Goal: Task Accomplishment & Management: Manage account settings

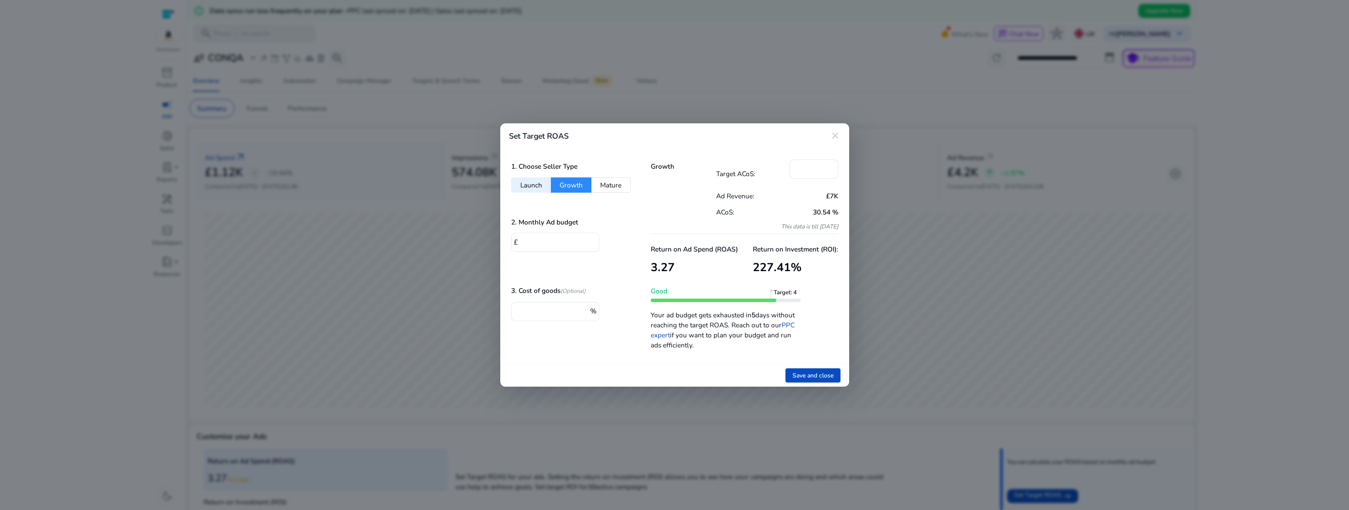
click at [834, 132] on mat-icon "close" at bounding box center [835, 135] width 10 height 10
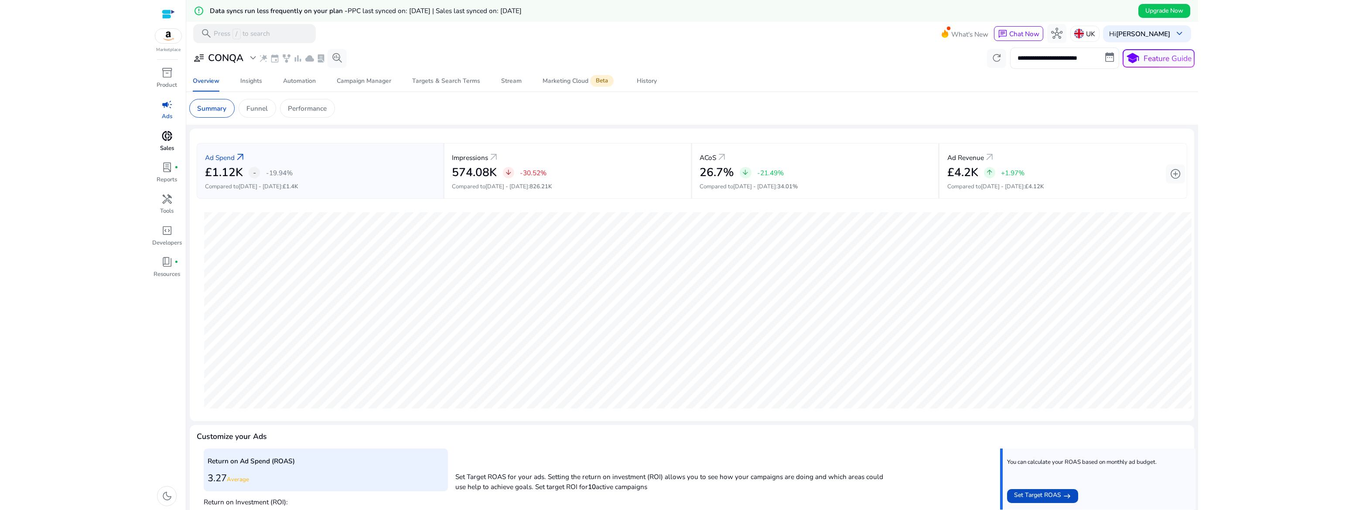
click at [162, 142] on span "donut_small" at bounding box center [166, 135] width 11 height 11
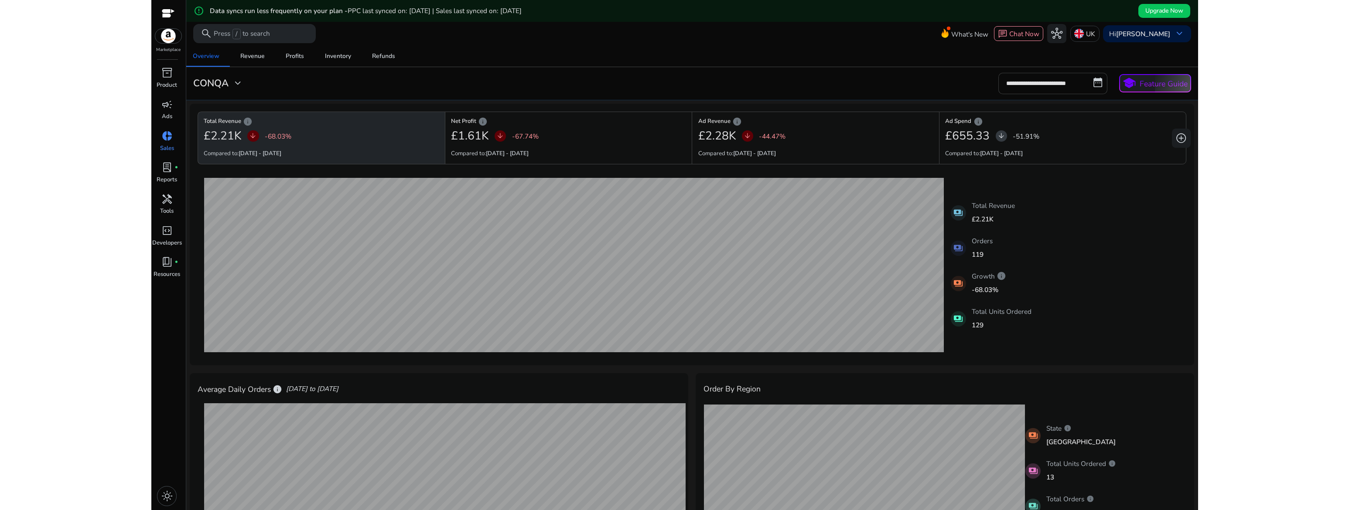
click at [1058, 88] on input "**********" at bounding box center [1052, 83] width 109 height 21
select select "*"
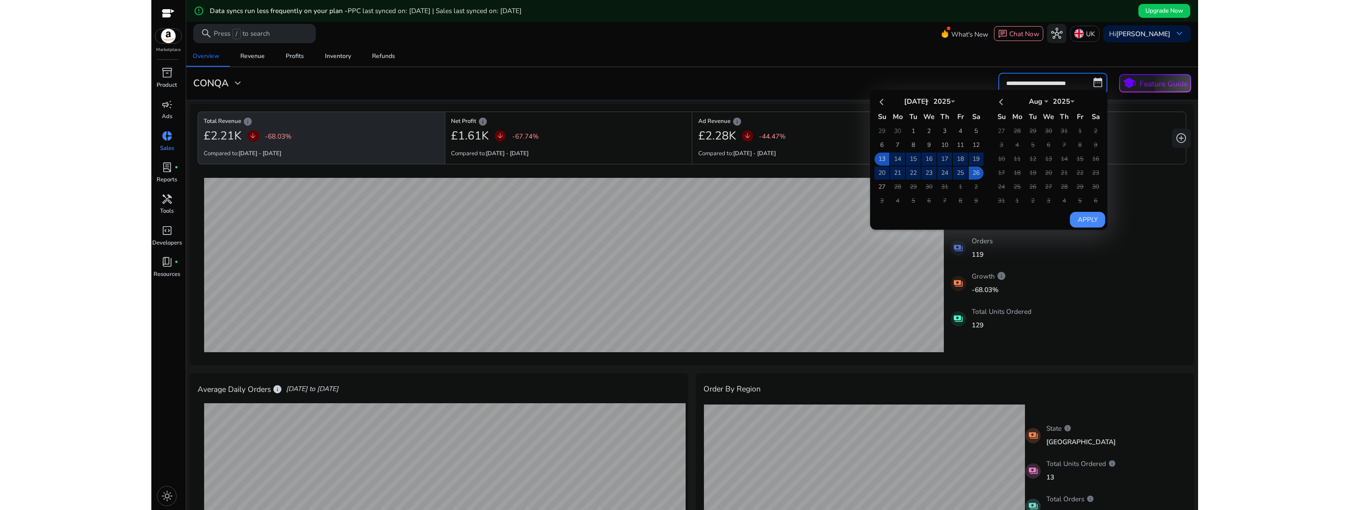
click at [974, 201] on td "9" at bounding box center [975, 200] width 15 height 13
click at [1074, 267] on div "26-07-2025 Total Revenue: £0 12-07-2025 Total Revenue: £560.45 payments Total R…" at bounding box center [692, 265] width 988 height 186
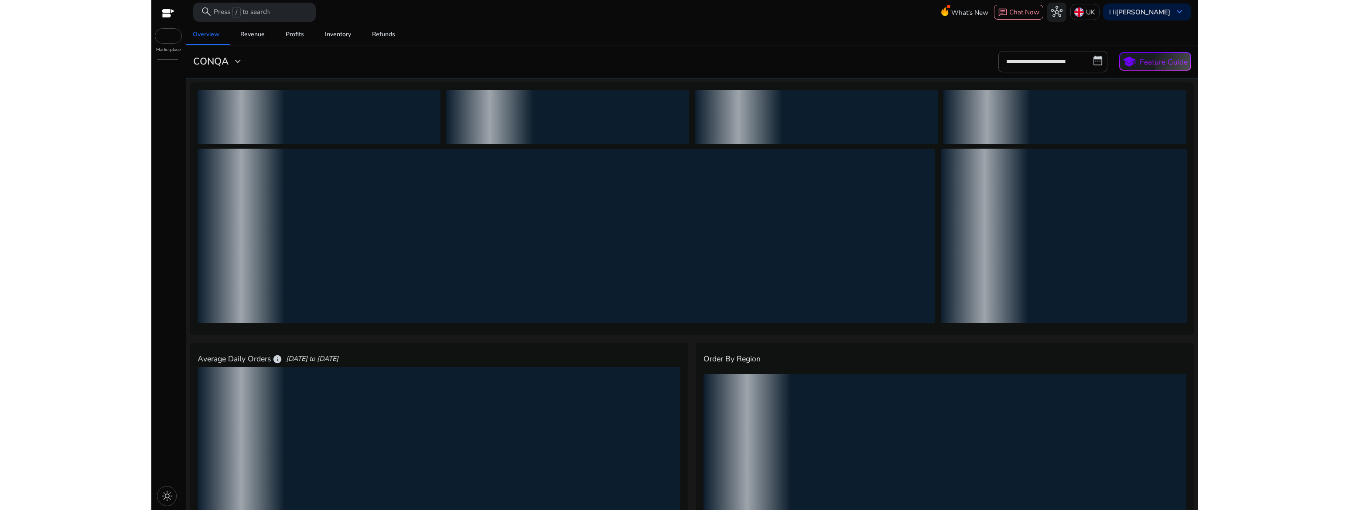
click at [166, 13] on div at bounding box center [168, 14] width 13 height 10
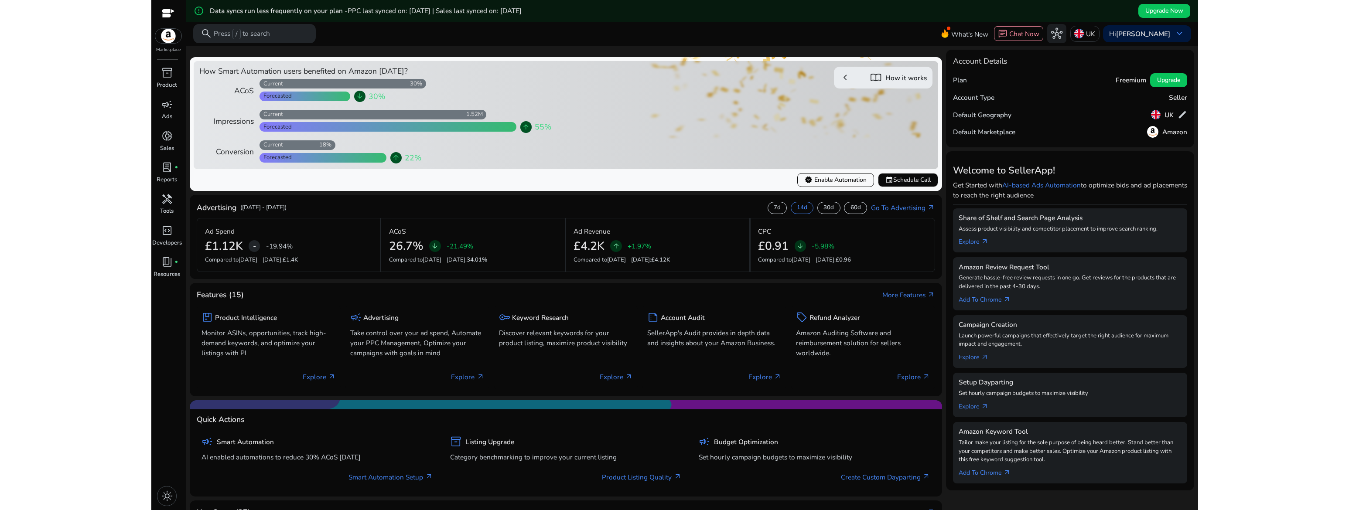
click at [772, 201] on mat-card "Advertising (Jul 11, 2025 - Jul 24, 2025) 7d 14d 30d 60d Go To Advertising arro…" at bounding box center [566, 237] width 752 height 84
click at [774, 207] on p "7d" at bounding box center [777, 208] width 7 height 8
click at [823, 208] on p "30d" at bounding box center [828, 208] width 10 height 8
click at [794, 209] on div "14d" at bounding box center [802, 208] width 23 height 12
click at [167, 111] on div "campaign" at bounding box center [166, 104] width 27 height 15
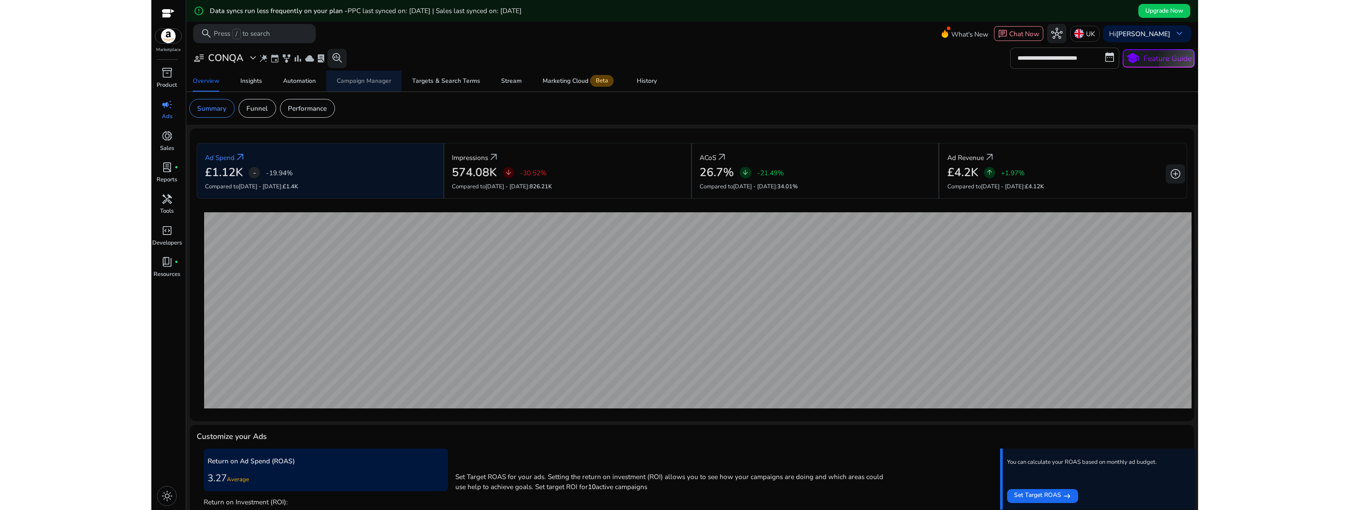
click at [366, 83] on div "Campaign Manager" at bounding box center [364, 81] width 55 height 6
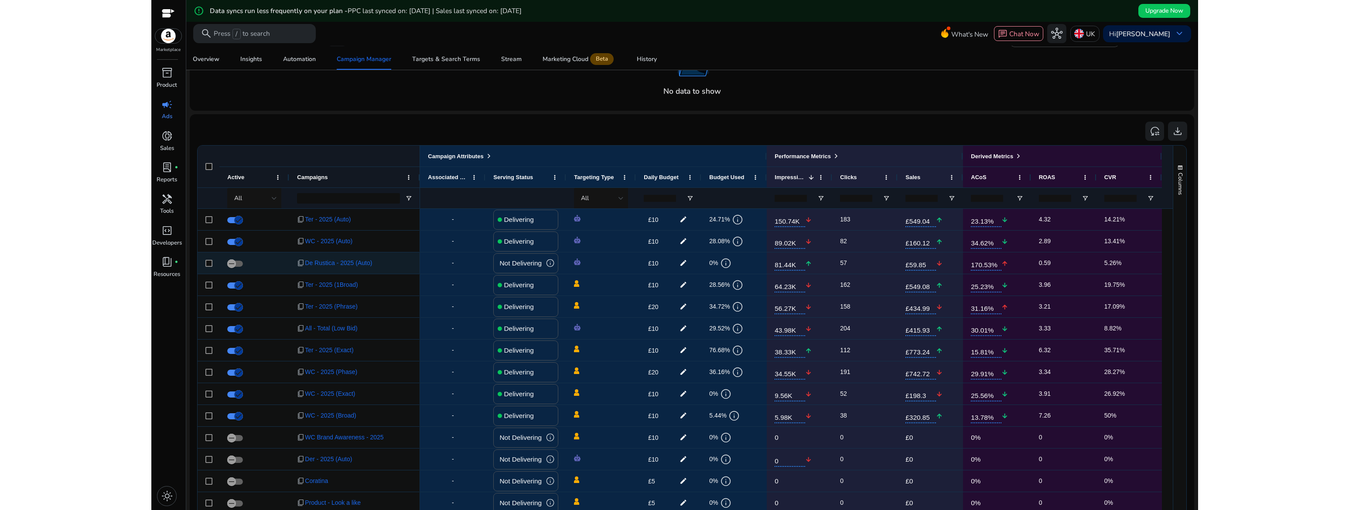
scroll to position [398, 0]
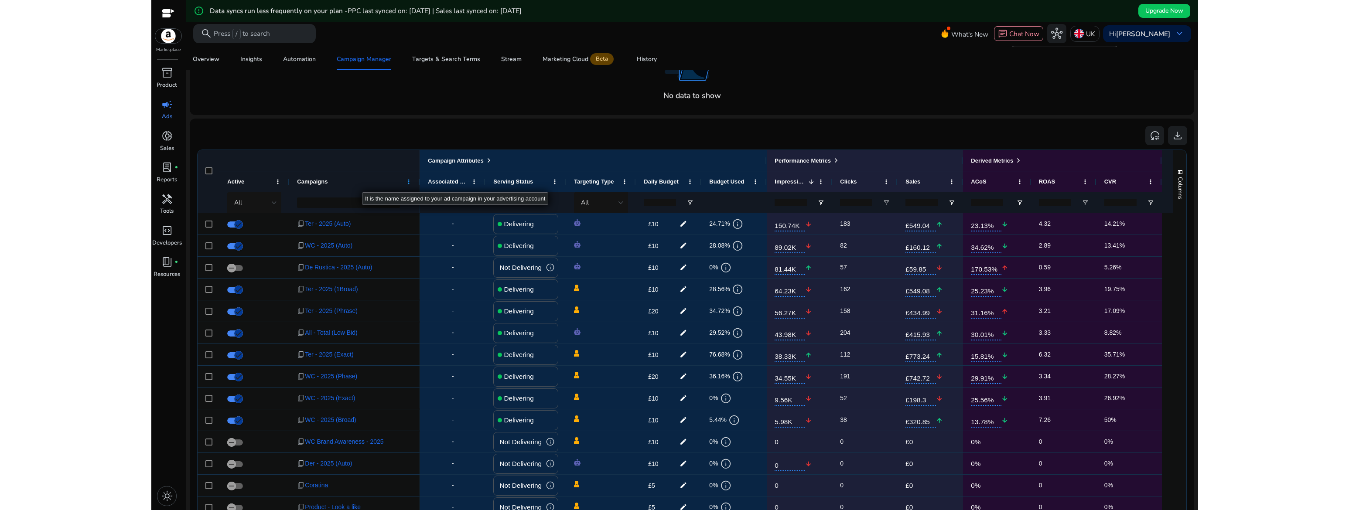
click at [406, 183] on span at bounding box center [408, 181] width 7 height 7
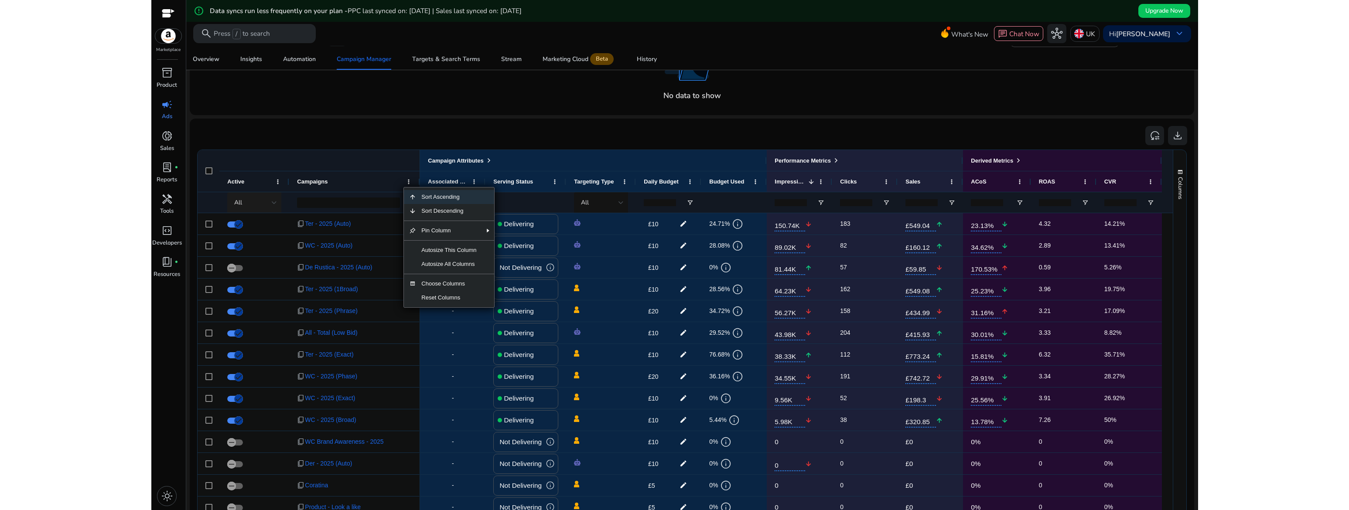
click at [270, 208] on div "All" at bounding box center [255, 202] width 43 height 21
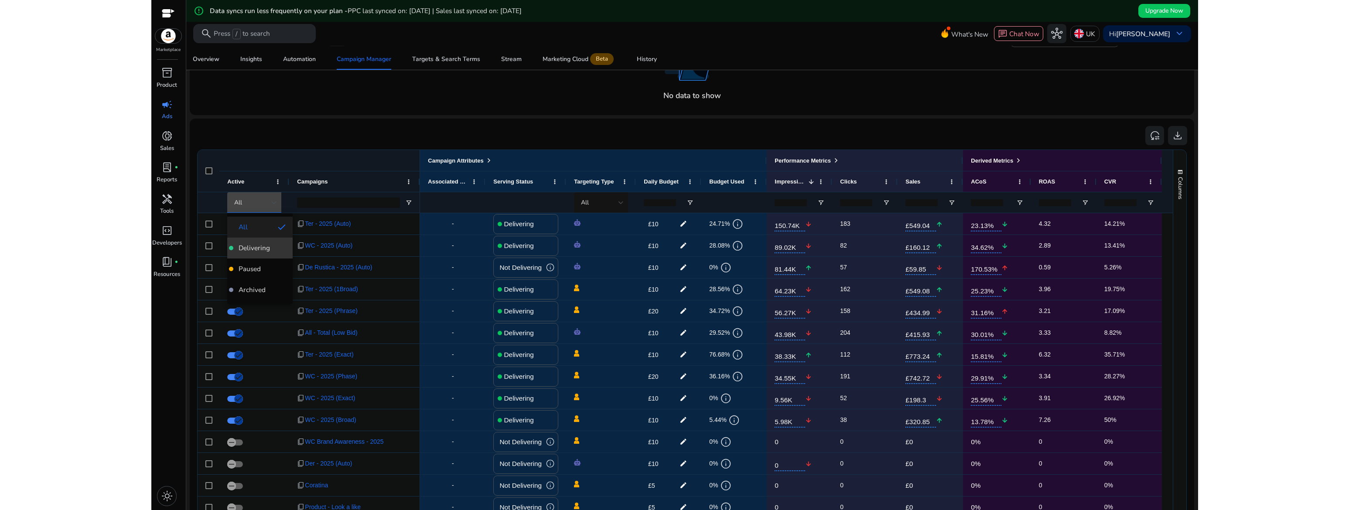
click at [256, 250] on span "Delivering" at bounding box center [254, 248] width 31 height 10
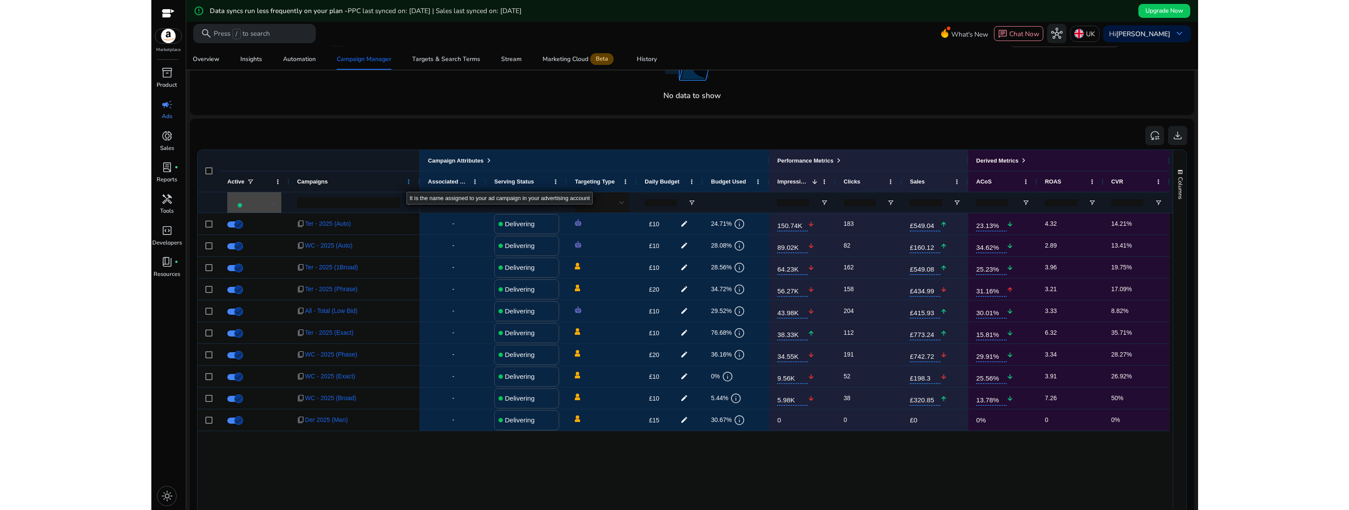
click at [407, 183] on span at bounding box center [408, 181] width 7 height 7
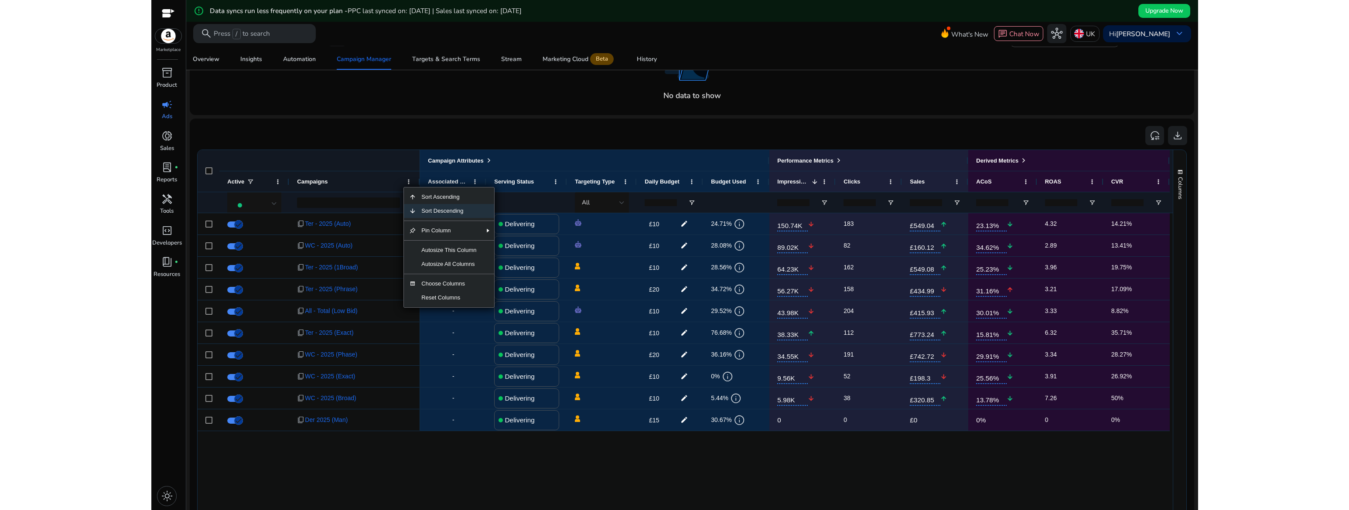
click at [438, 210] on span "Sort Descending" at bounding box center [448, 211] width 65 height 14
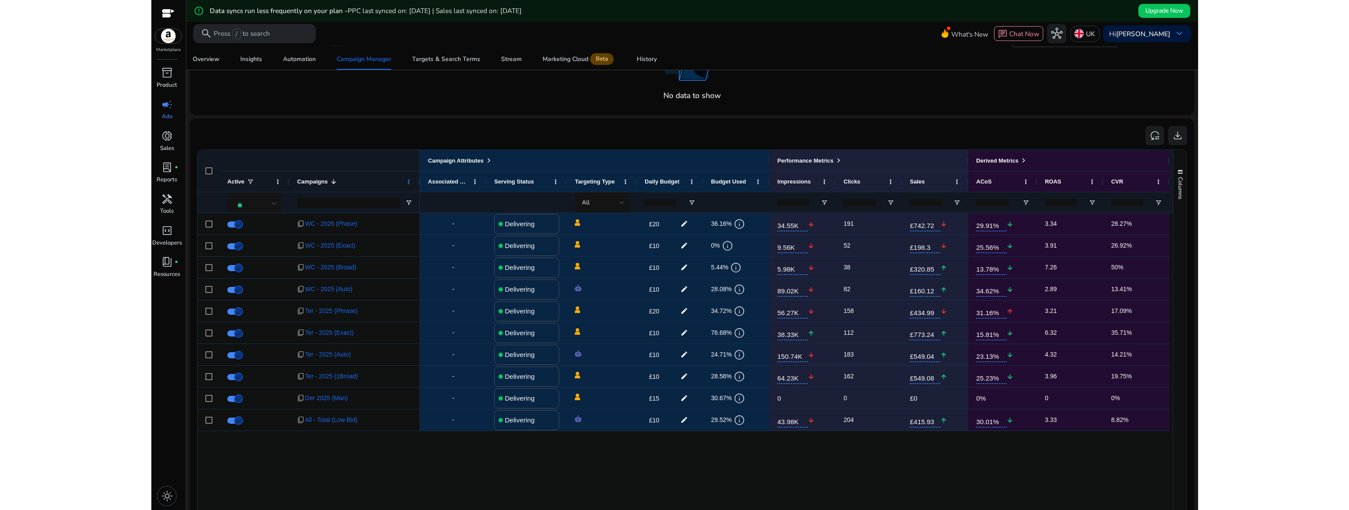
click at [409, 184] on span at bounding box center [408, 181] width 7 height 7
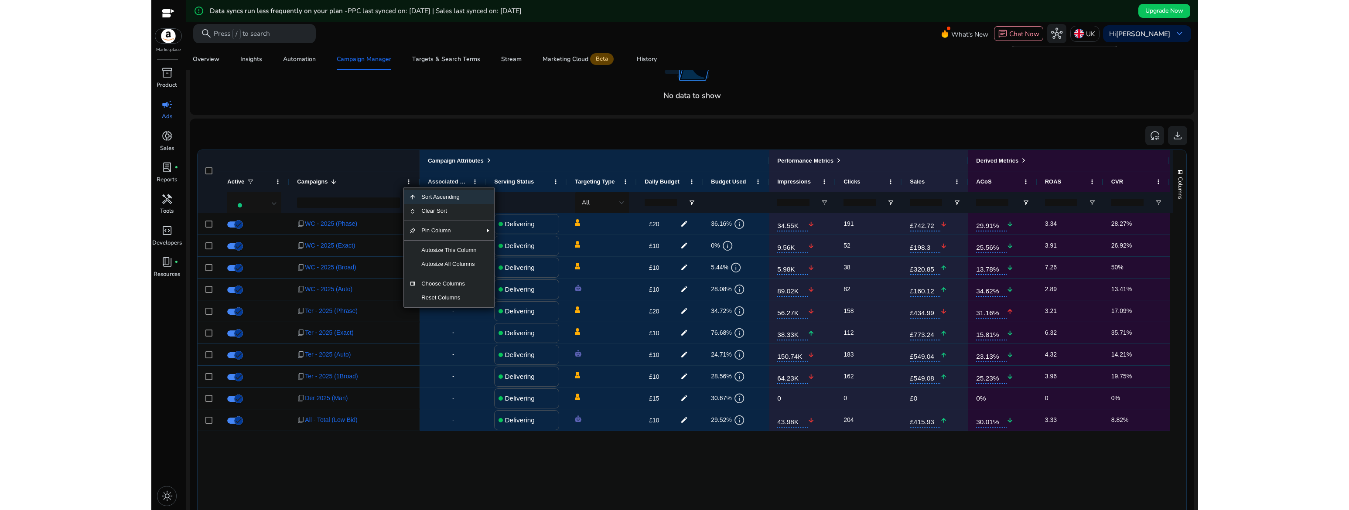
click at [443, 198] on span "Sort Ascending" at bounding box center [448, 197] width 65 height 14
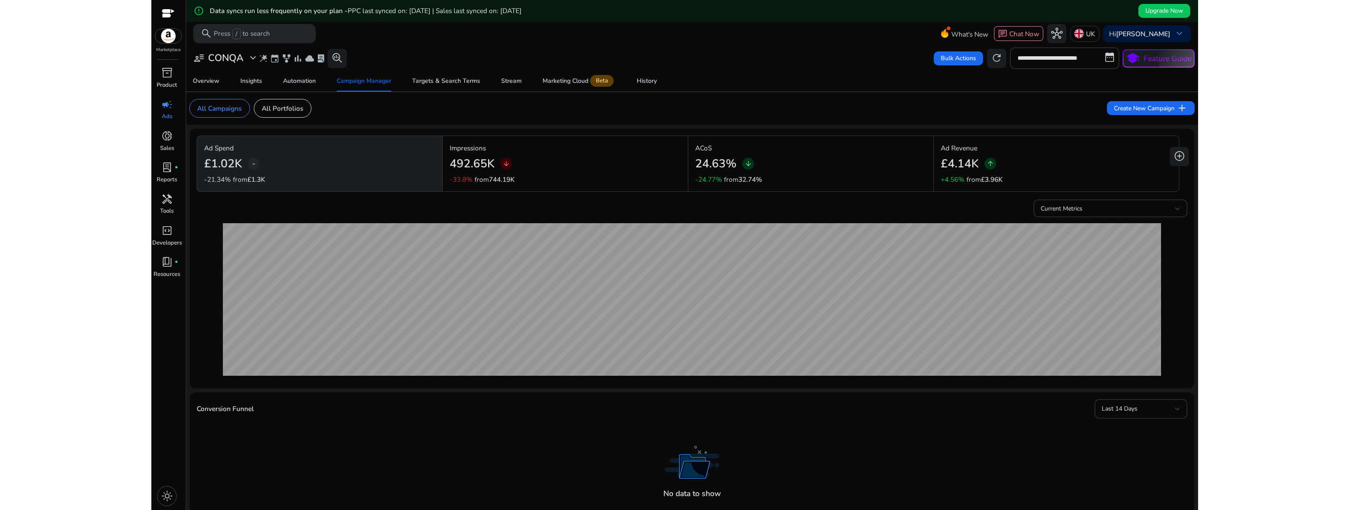
scroll to position [398, 0]
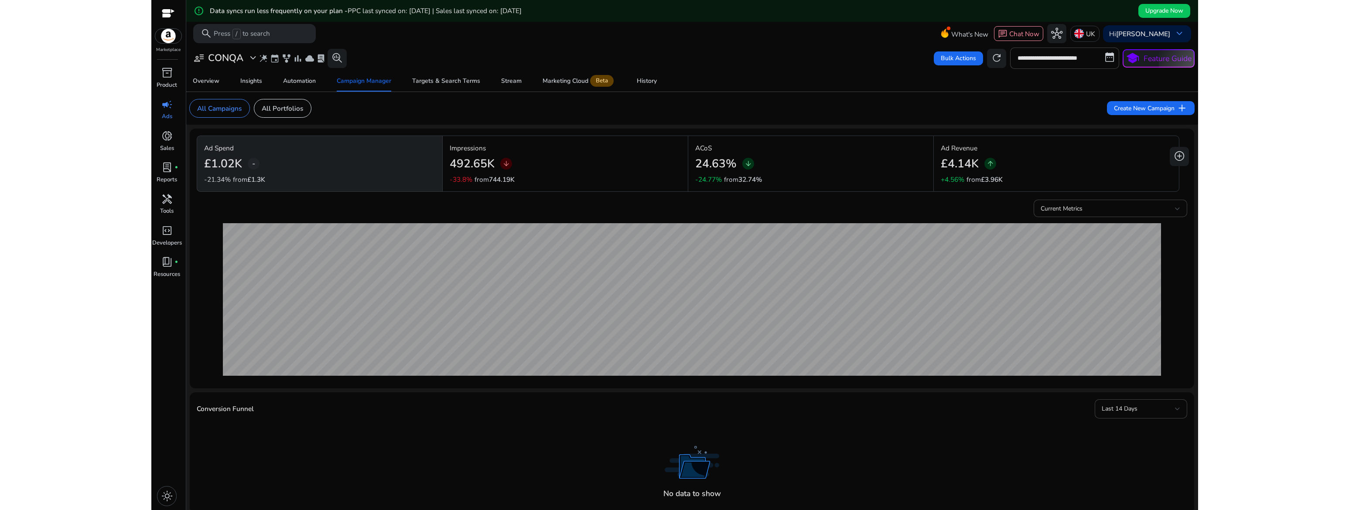
scroll to position [398, 0]
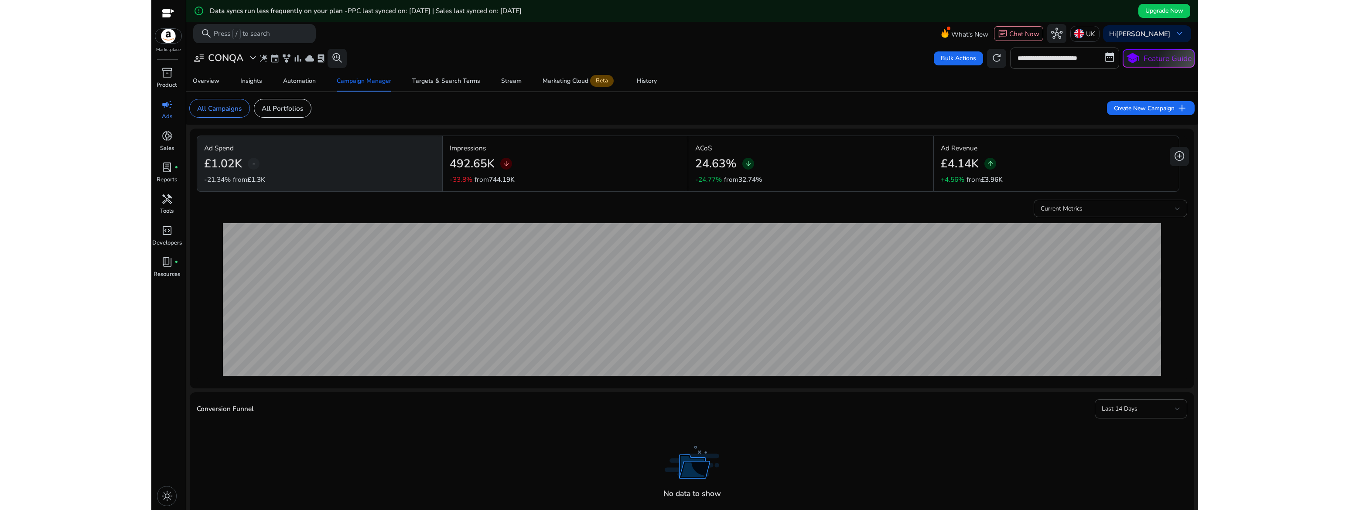
scroll to position [398, 0]
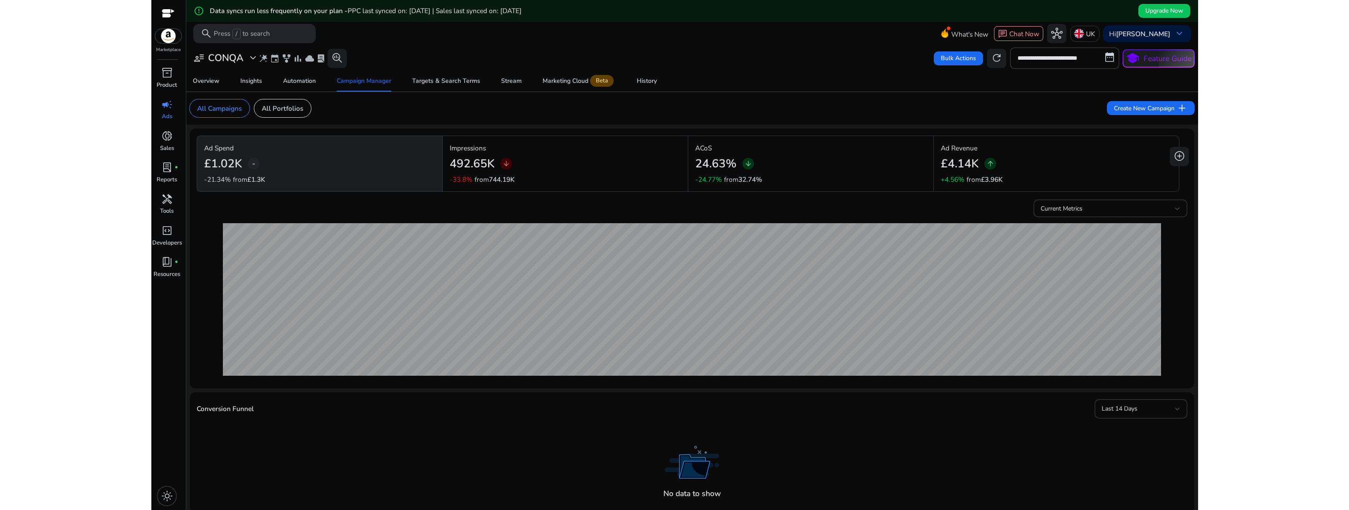
scroll to position [398, 0]
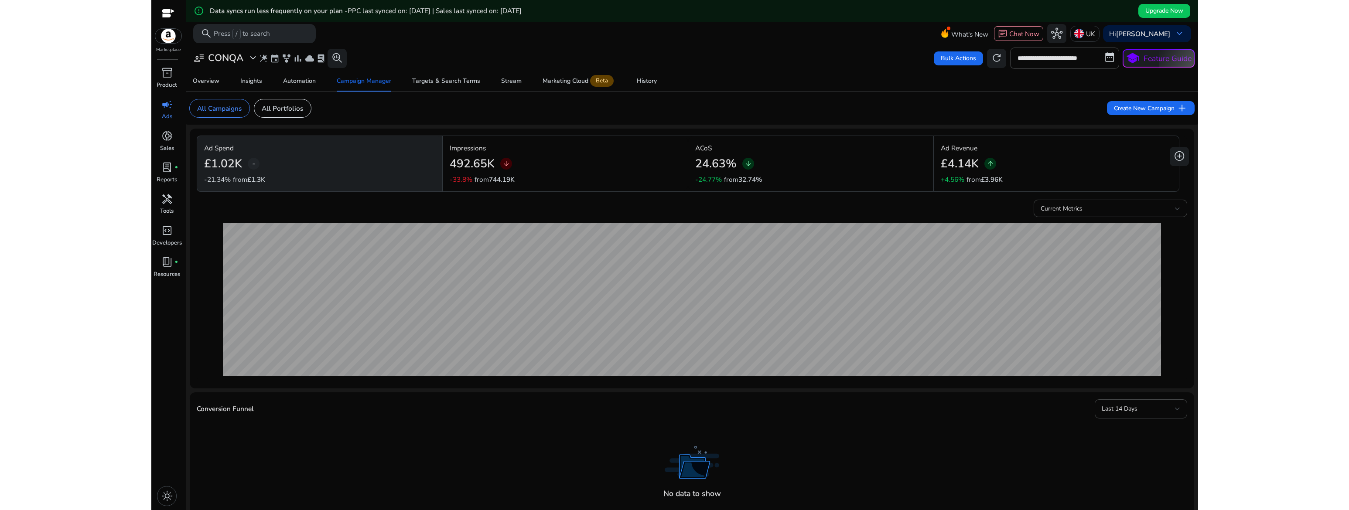
scroll to position [398, 0]
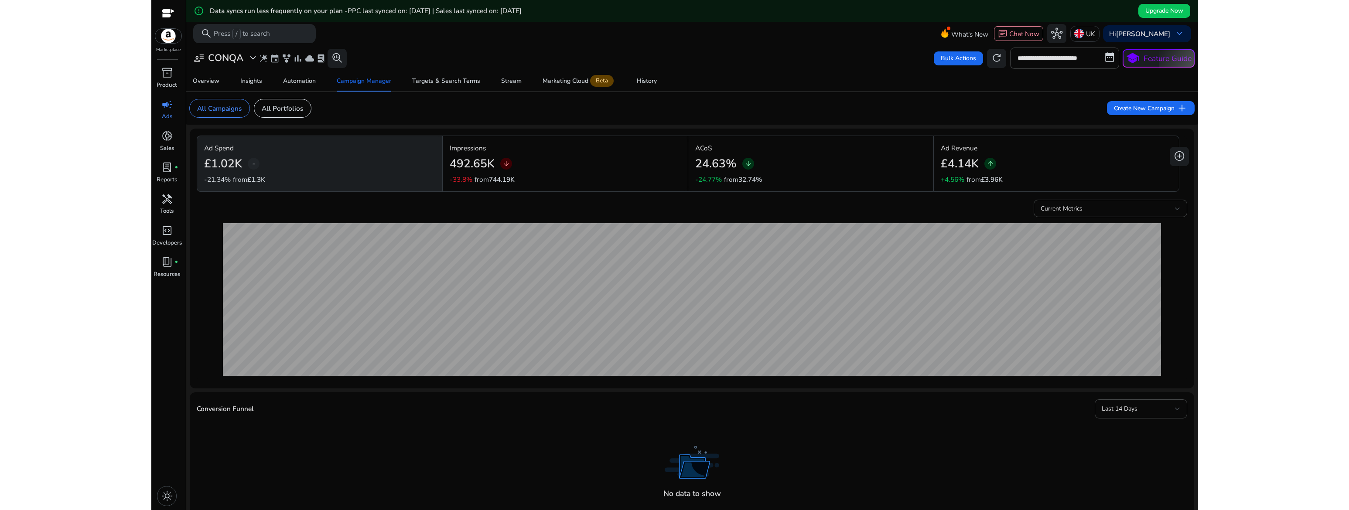
scroll to position [398, 0]
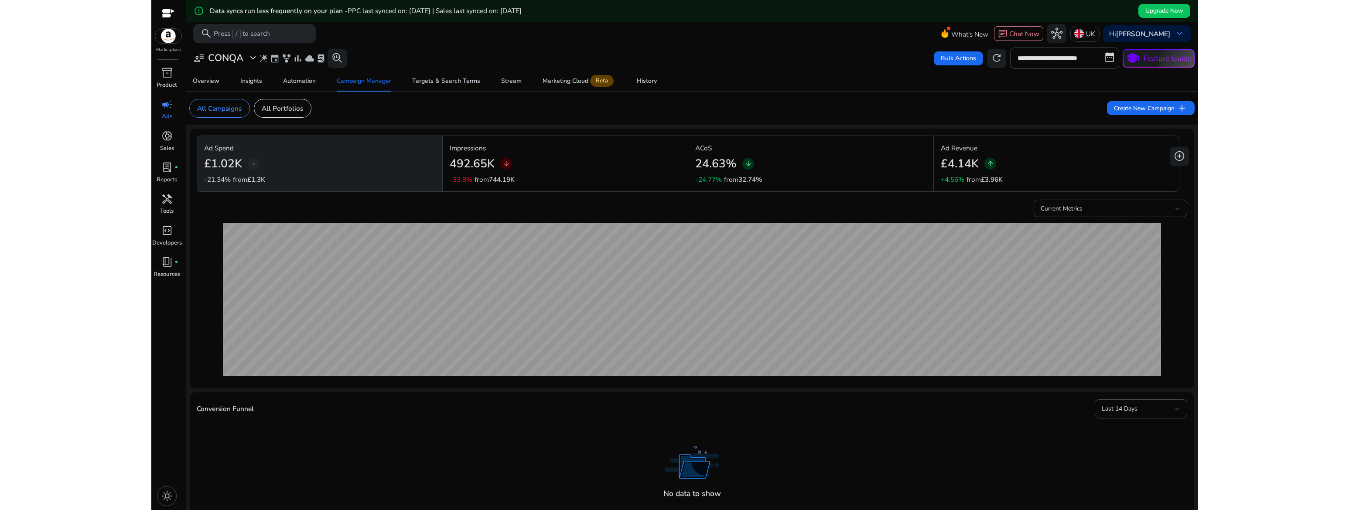
scroll to position [398, 0]
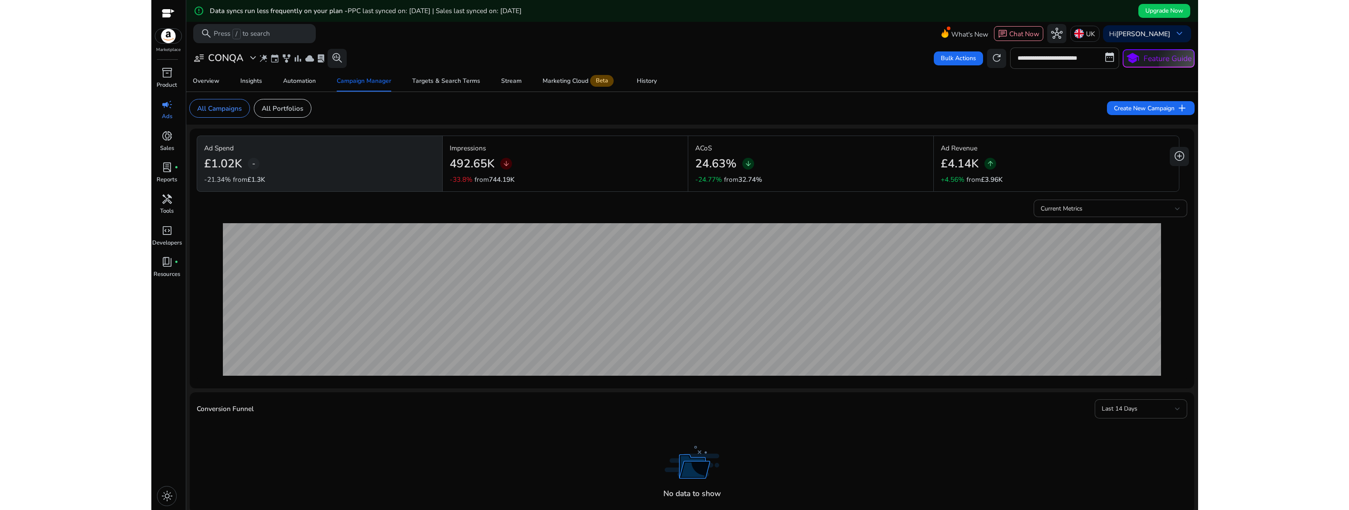
scroll to position [398, 0]
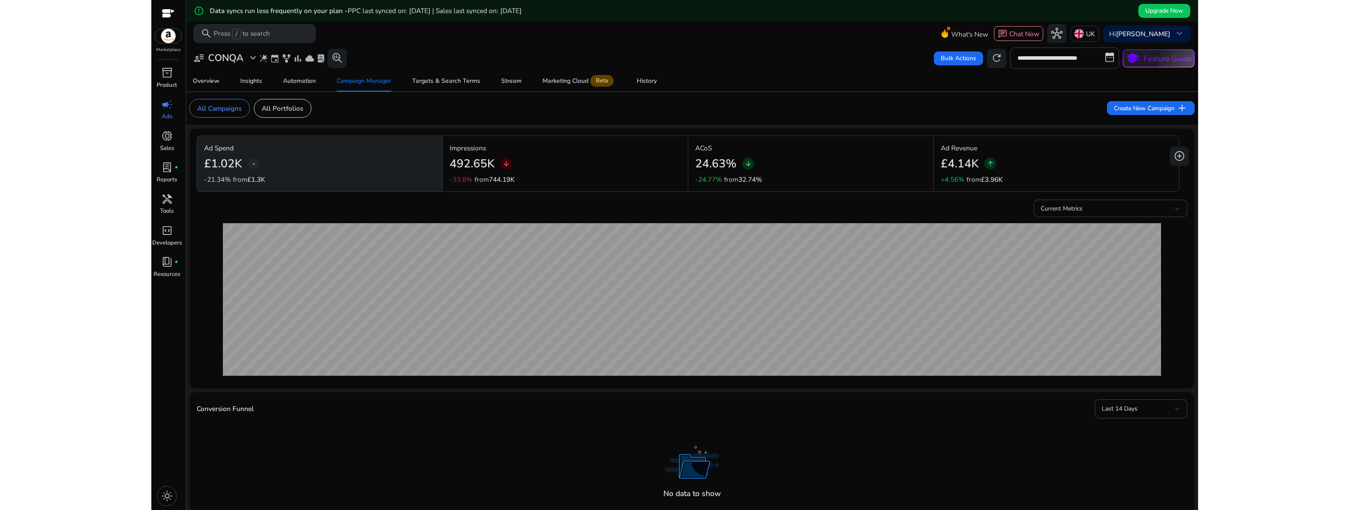
scroll to position [398, 0]
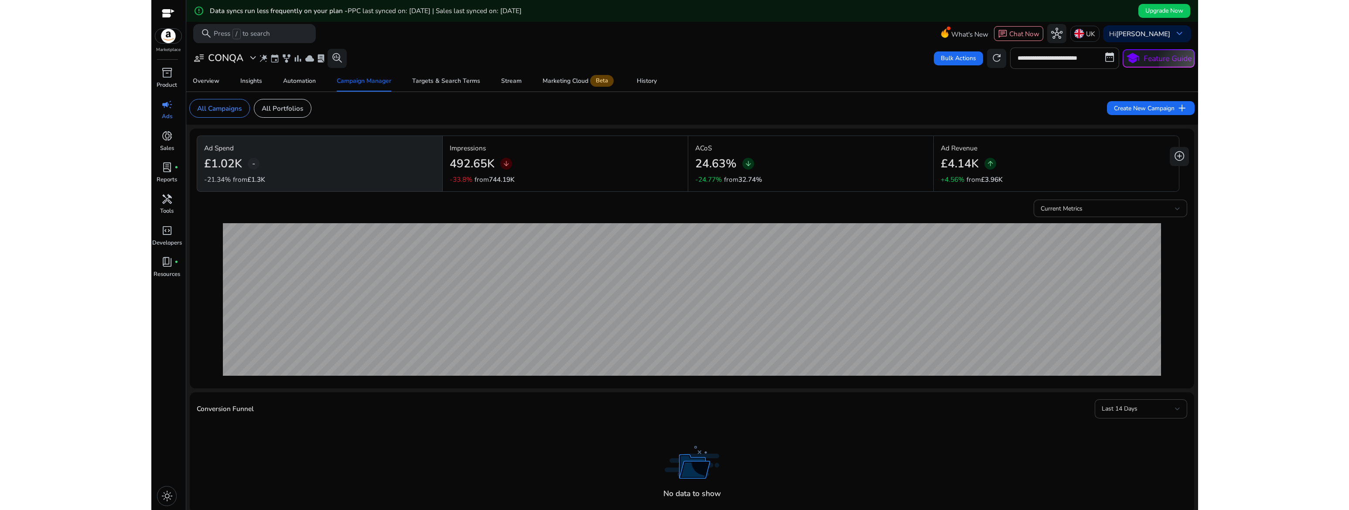
scroll to position [398, 0]
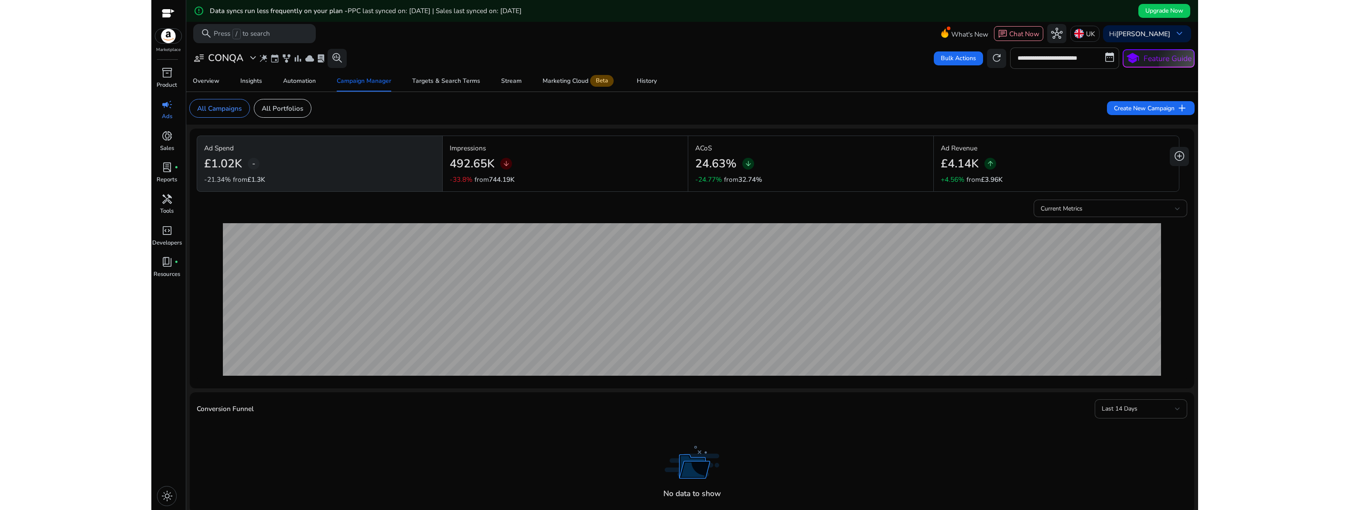
scroll to position [398, 0]
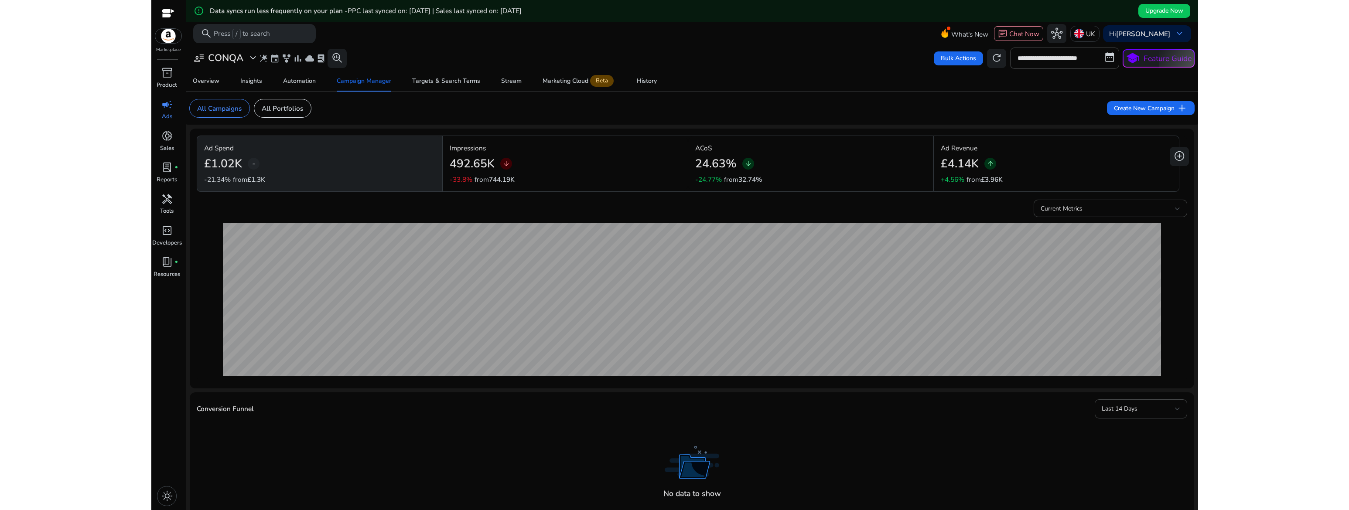
scroll to position [398, 0]
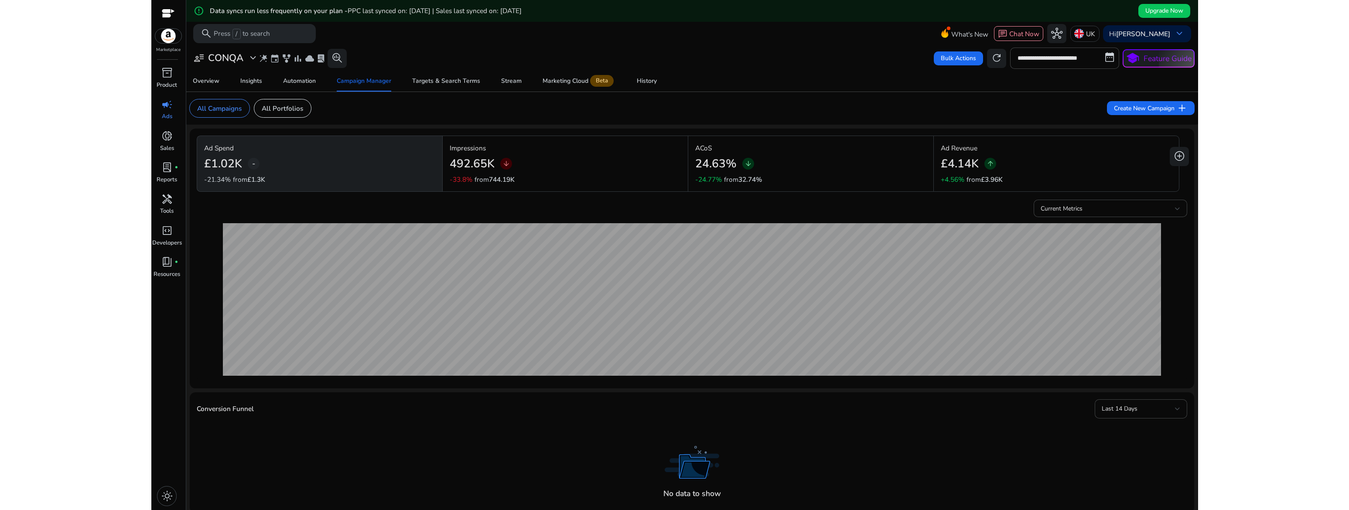
scroll to position [398, 0]
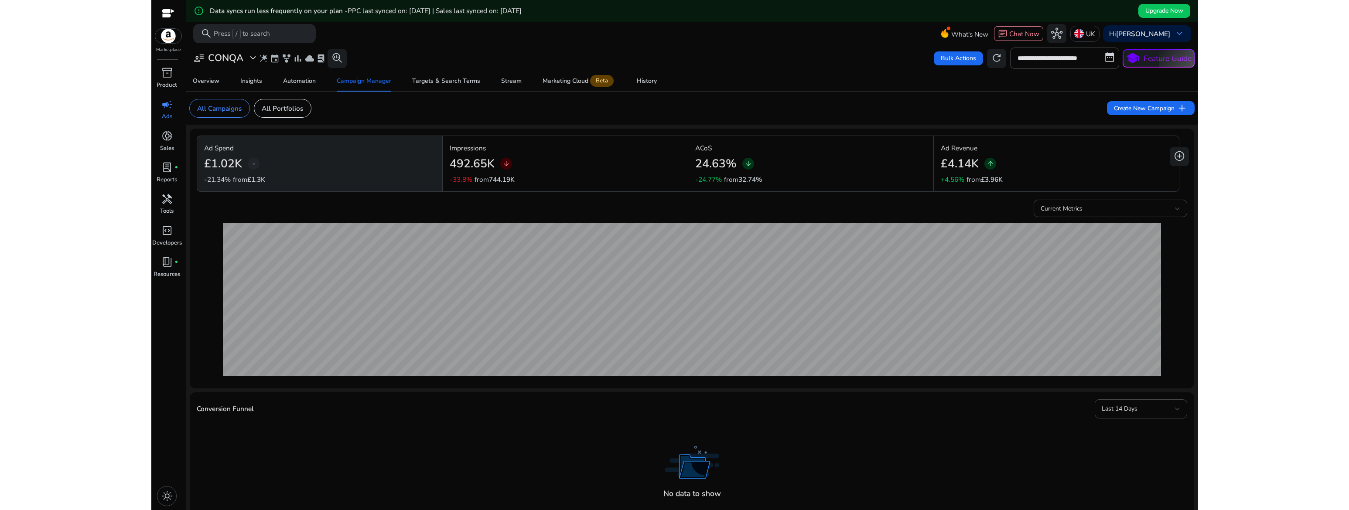
scroll to position [398, 0]
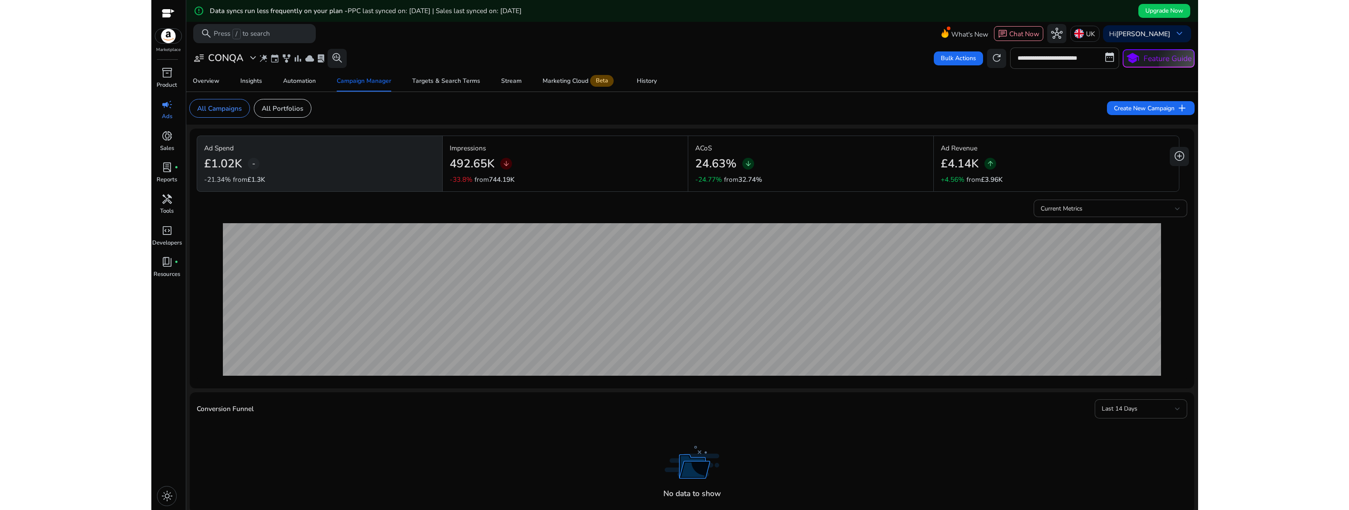
scroll to position [398, 0]
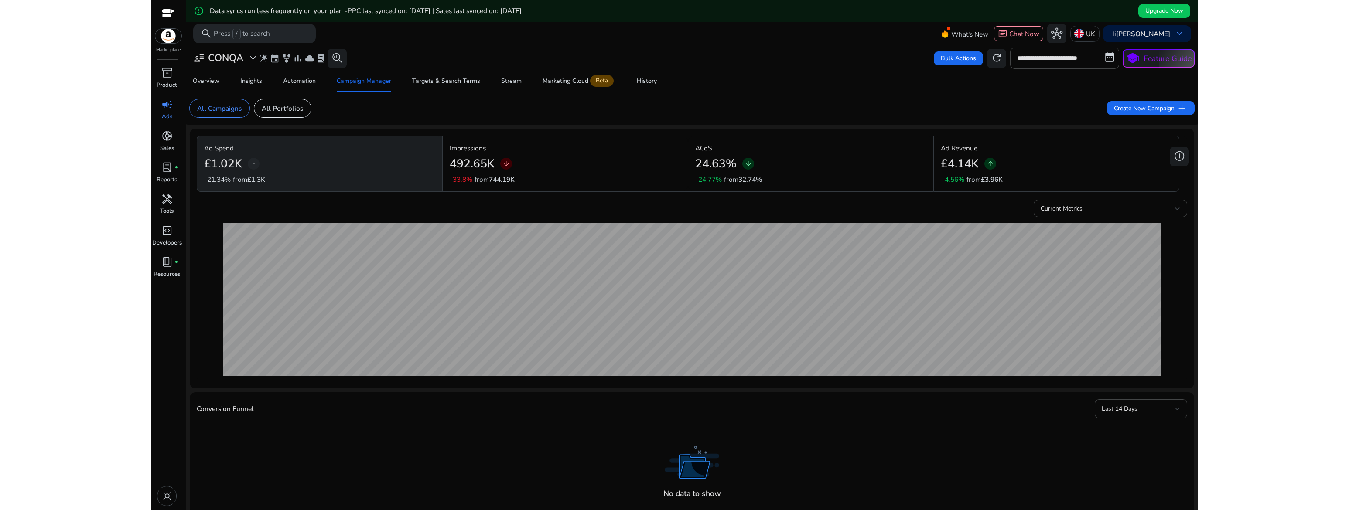
scroll to position [398, 0]
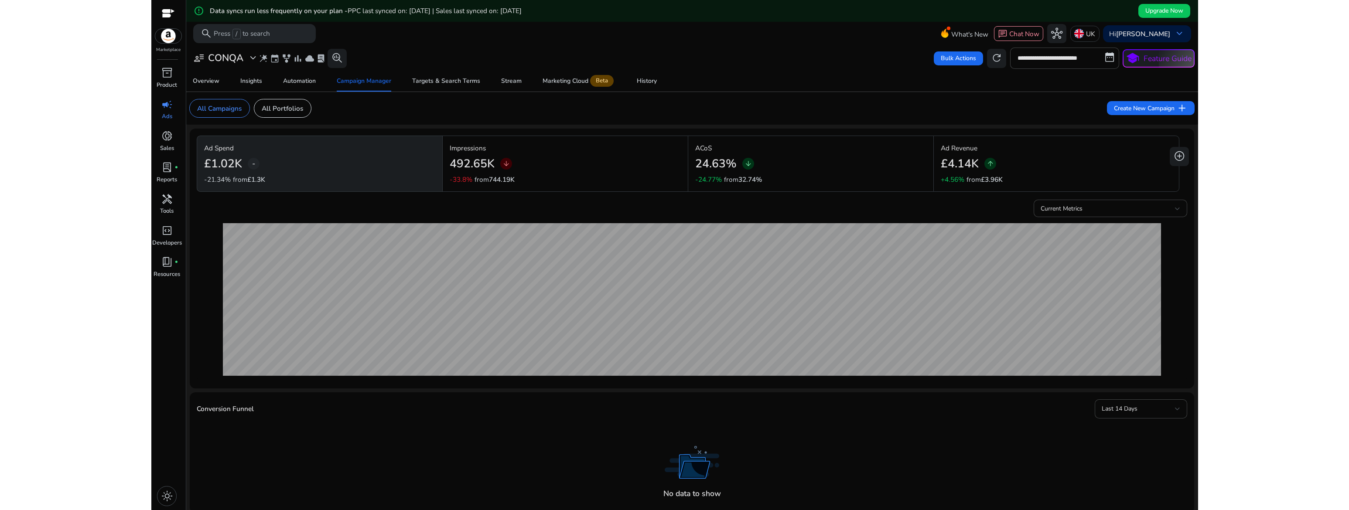
scroll to position [398, 0]
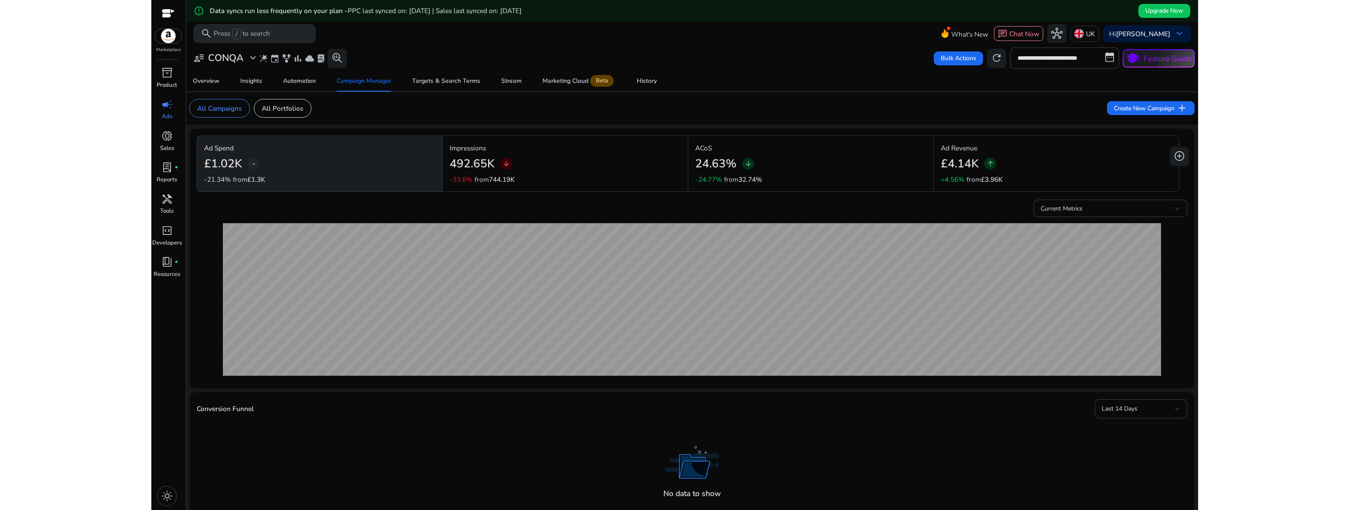
scroll to position [398, 0]
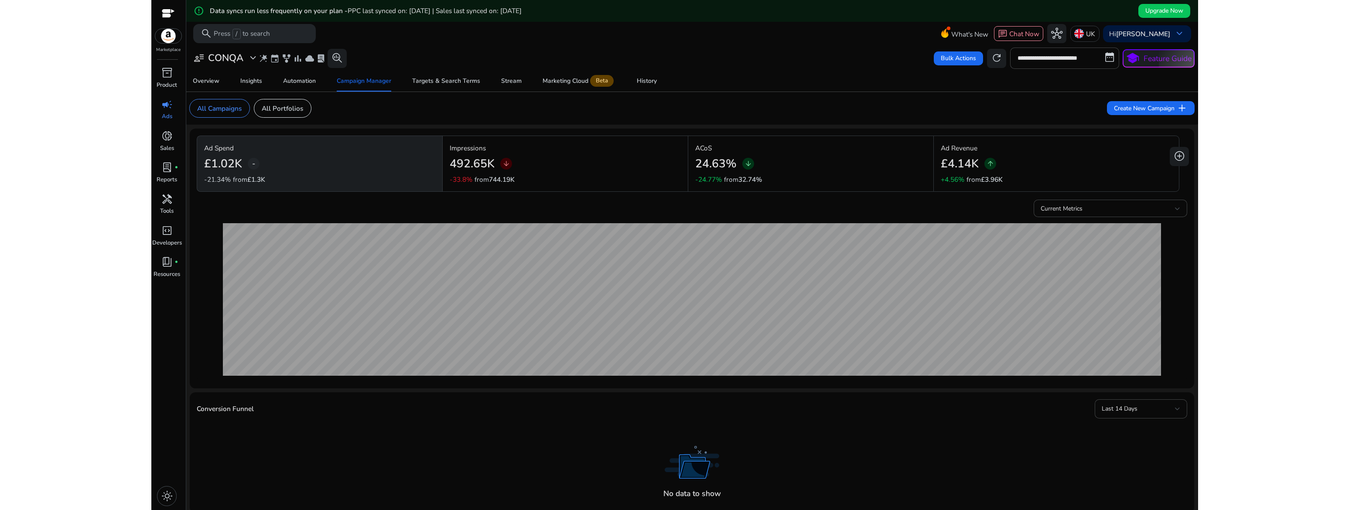
scroll to position [398, 0]
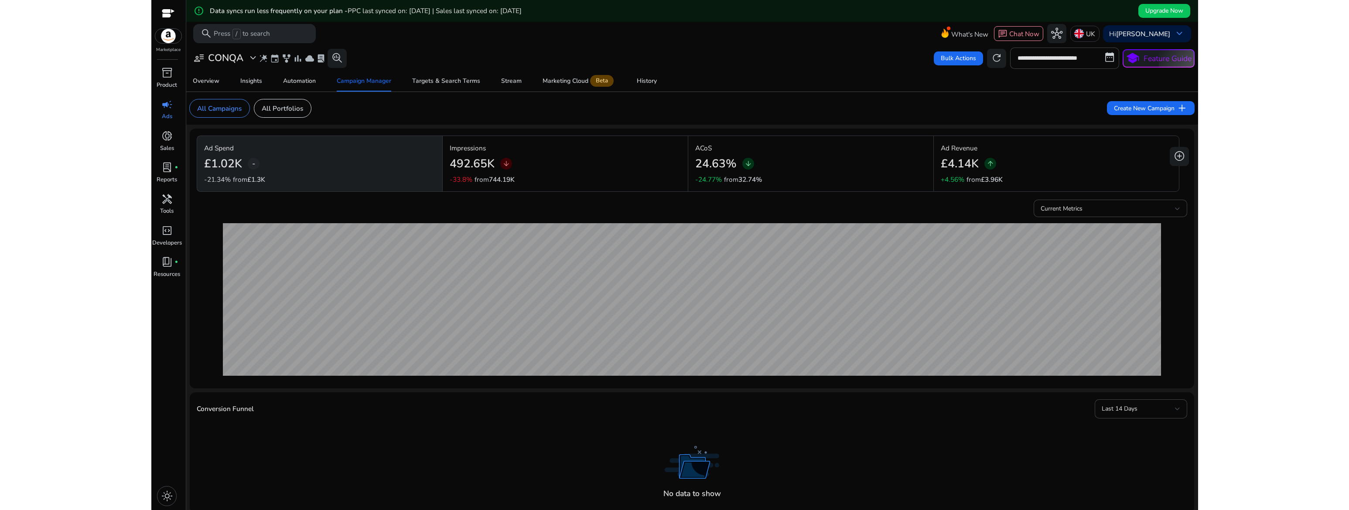
scroll to position [398, 0]
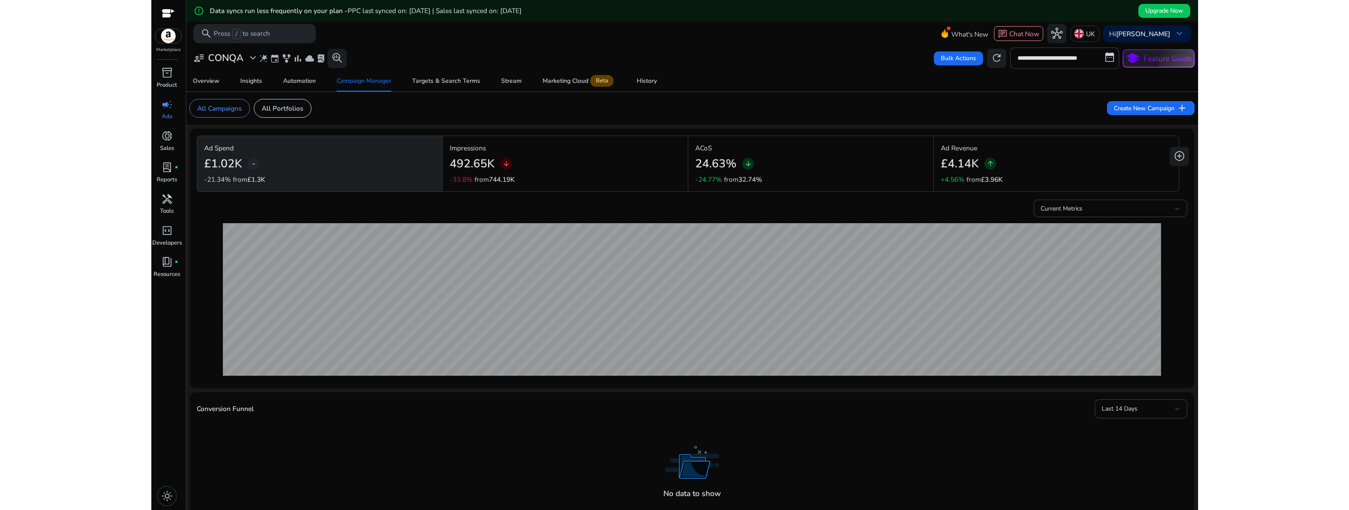
scroll to position [398, 0]
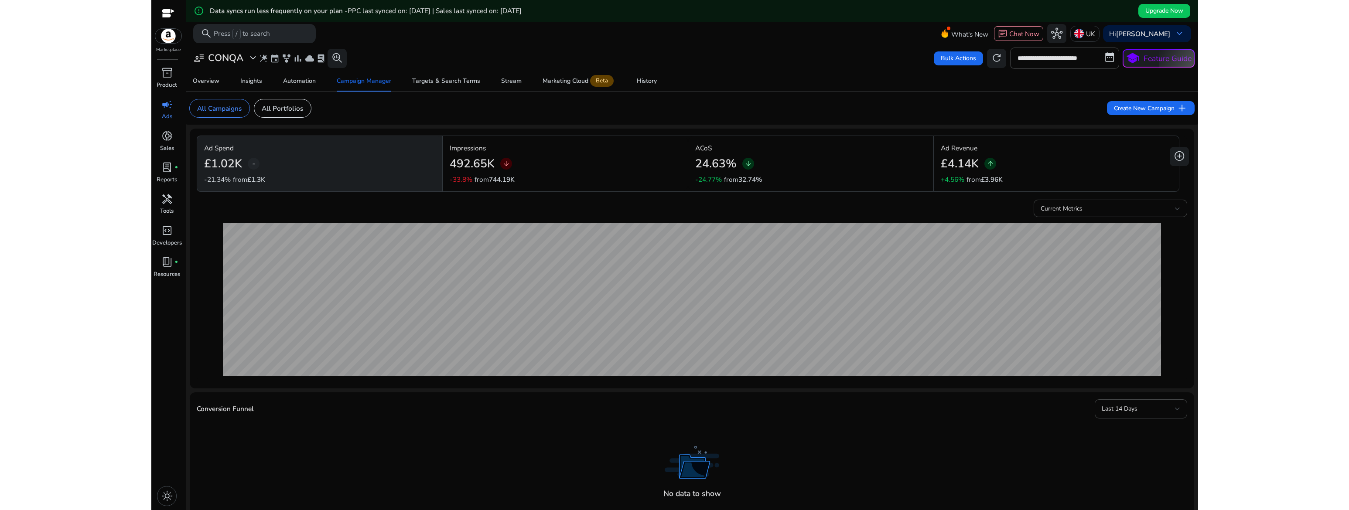
scroll to position [398, 0]
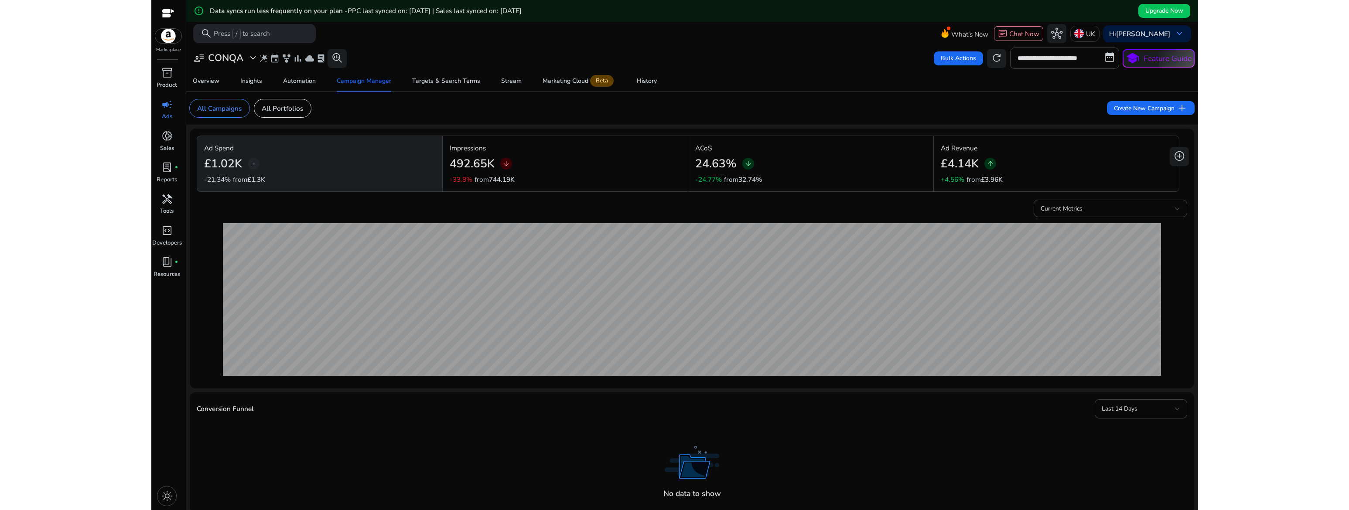
scroll to position [398, 0]
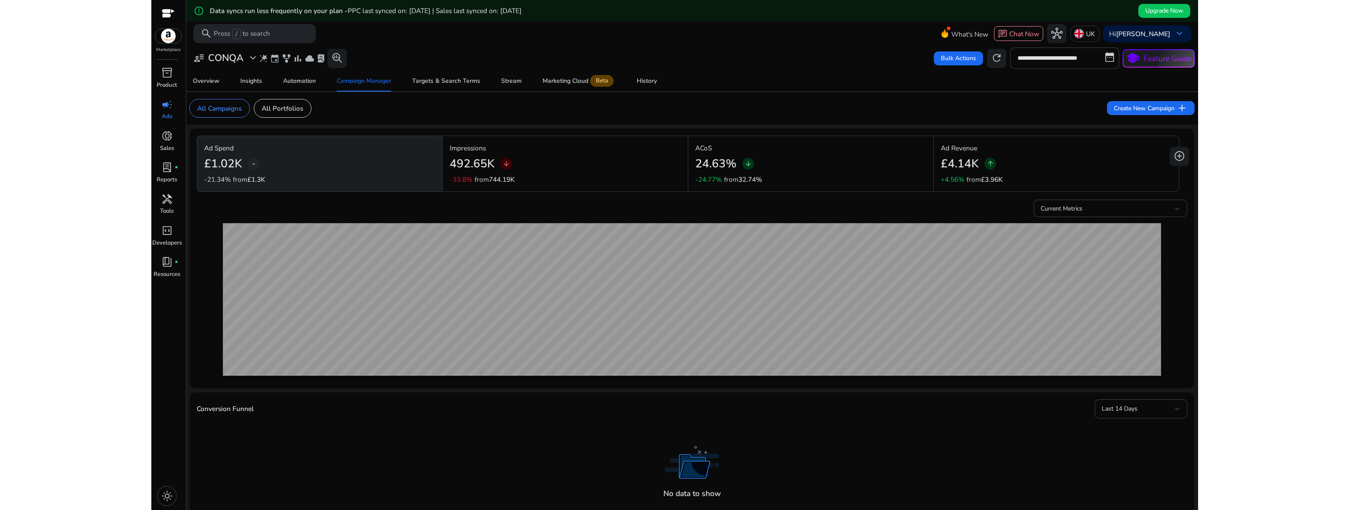
scroll to position [398, 0]
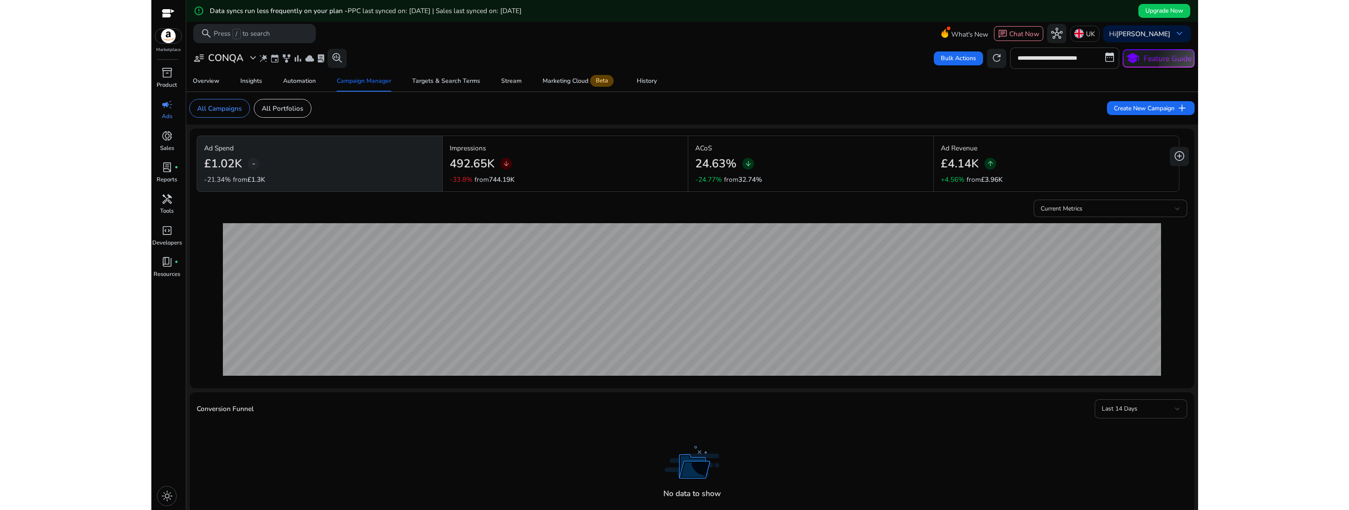
scroll to position [398, 0]
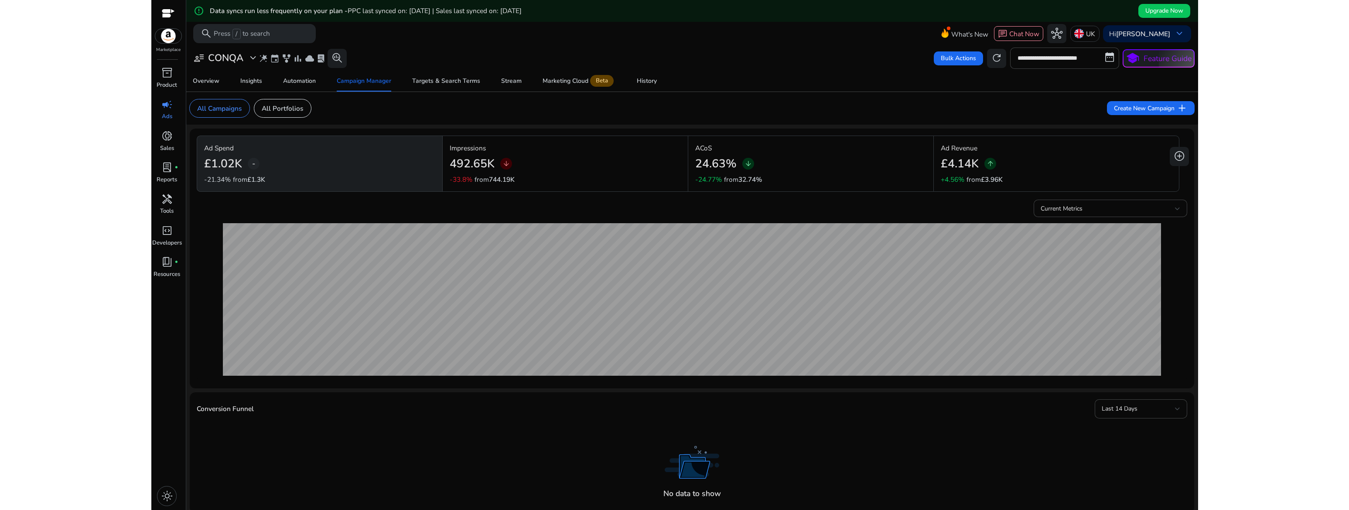
scroll to position [398, 0]
